Goal: Information Seeking & Learning: Learn about a topic

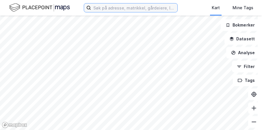
click at [109, 8] on input at bounding box center [134, 7] width 86 height 9
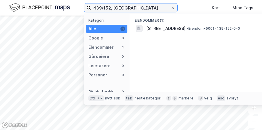
type input "439/152, [GEOGRAPHIC_DATA]"
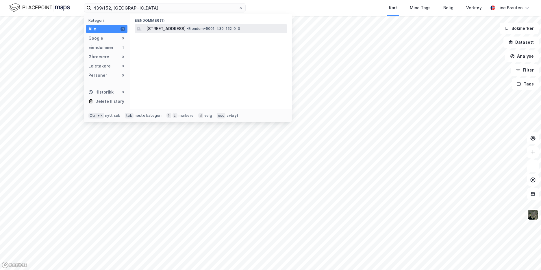
click at [186, 29] on span "[STREET_ADDRESS]" at bounding box center [165, 28] width 39 height 7
